Goal: Find specific page/section: Find specific page/section

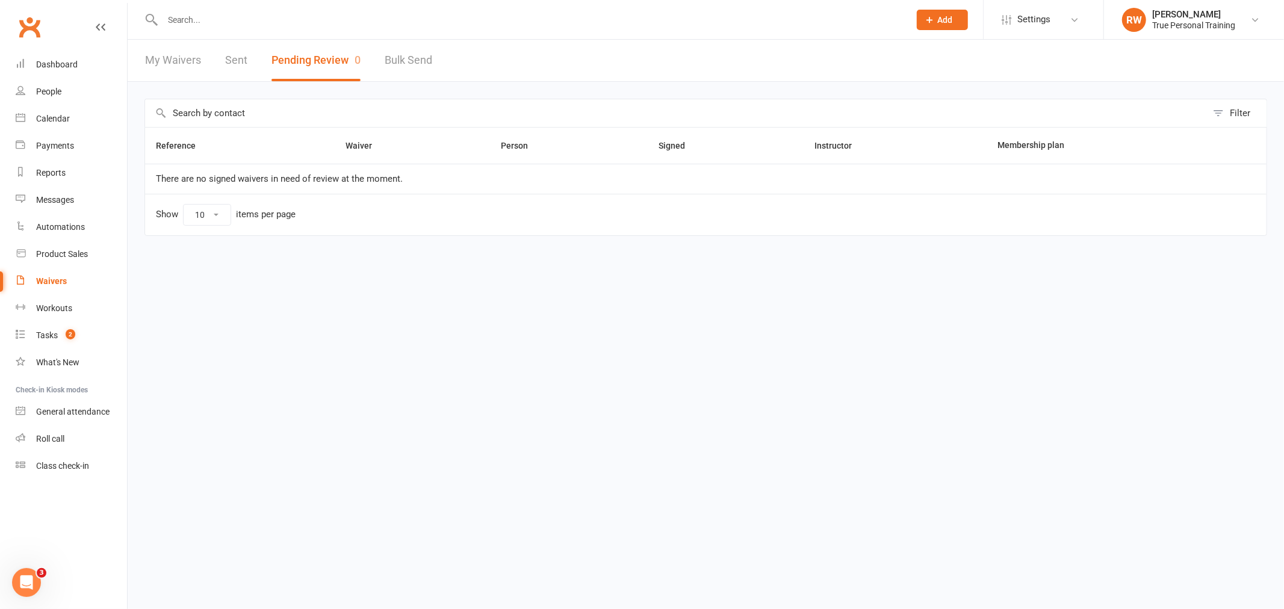
click at [178, 70] on link "My Waivers" at bounding box center [173, 61] width 56 height 42
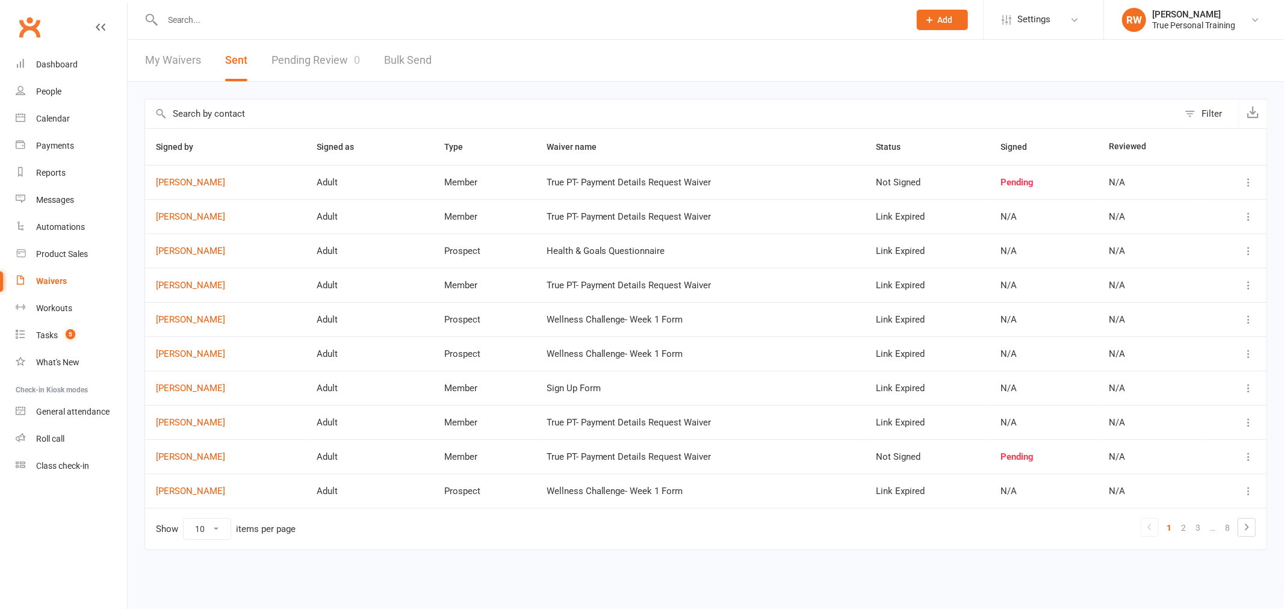
click at [695, 61] on header "My Waivers Sent Pending Review 0 Bulk Send" at bounding box center [706, 61] width 1156 height 42
